Goal: Book appointment/travel/reservation

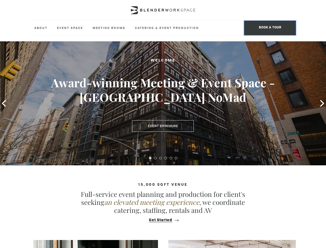
click at [270, 28] on span "BOOK A TOUR" at bounding box center [271, 28] width 52 height 14
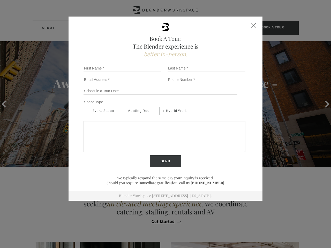
click at [4, 103] on div "Book A Tour. The Blender experience is better in-person. Team Size 1 2 3 4 5 6 …" at bounding box center [165, 124] width 331 height 248
click at [323, 103] on div "Book A Tour. The Blender experience is better in-person. Team Size 1 2 3 4 5 6 …" at bounding box center [165, 124] width 331 height 248
click at [150, 158] on input "Send" at bounding box center [165, 161] width 31 height 12
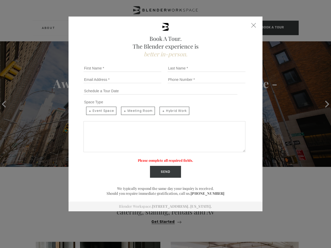
click at [156, 158] on label "Please complete all required fields." at bounding box center [165, 160] width 55 height 4
click at [161, 158] on label "Please complete all required fields." at bounding box center [165, 160] width 55 height 4
click at [166, 158] on label "Please complete all required fields." at bounding box center [165, 160] width 55 height 4
click at [171, 158] on label "Please complete all required fields." at bounding box center [165, 160] width 55 height 4
click at [176, 158] on label "Please complete all required fields." at bounding box center [165, 160] width 55 height 4
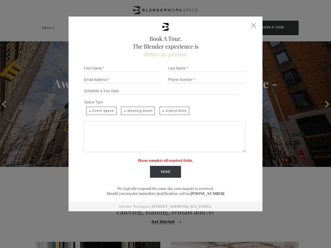
click at [163, 220] on div "Book A Tour. The Blender experience is better in-person. Team Size 1 2 3 4 5 6 …" at bounding box center [165, 124] width 331 height 248
